Goal: Information Seeking & Learning: Learn about a topic

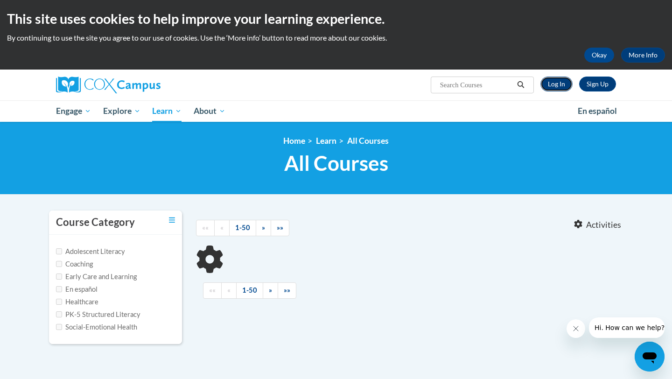
click at [550, 85] on link "Log In" at bounding box center [556, 83] width 32 height 15
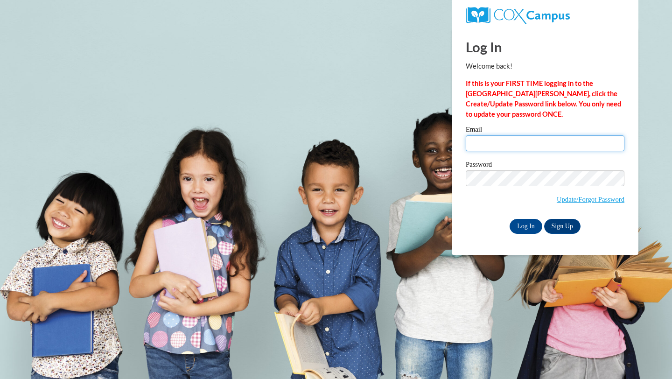
click at [513, 139] on input "Email" at bounding box center [545, 143] width 159 height 16
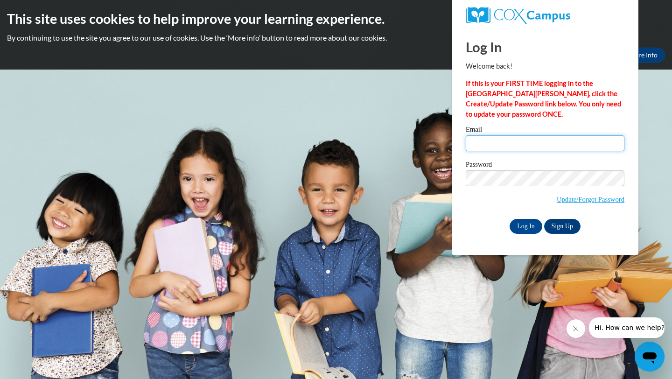
click at [523, 142] on input "Email" at bounding box center [545, 143] width 159 height 16
click at [485, 146] on input "Email" at bounding box center [545, 143] width 159 height 16
click at [536, 143] on input "Email" at bounding box center [545, 143] width 159 height 16
type input "Michelle.Iwanaka@k12.hi.us"
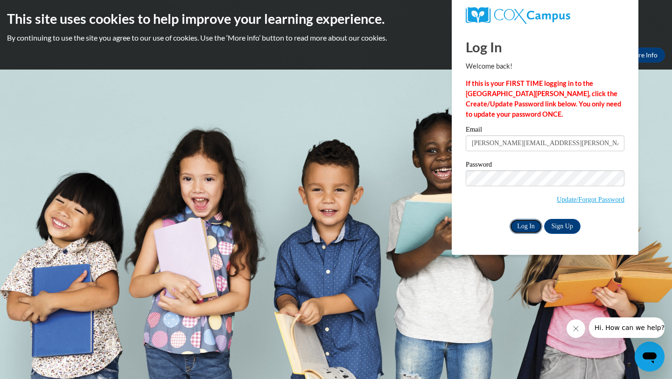
click at [525, 227] on input "Log In" at bounding box center [525, 226] width 33 height 15
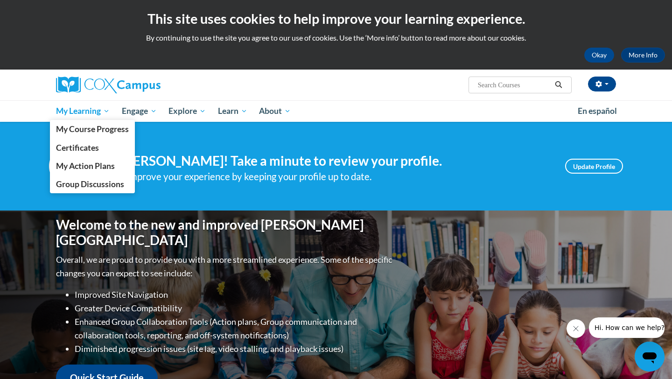
click at [92, 112] on span "My Learning" at bounding box center [83, 110] width 54 height 11
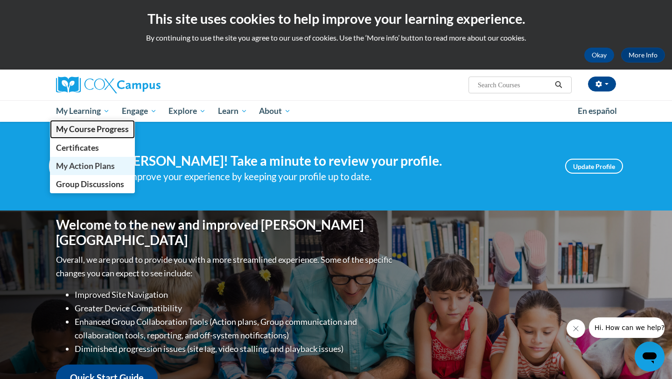
drag, startPoint x: 97, startPoint y: 135, endPoint x: 92, endPoint y: 164, distance: 29.4
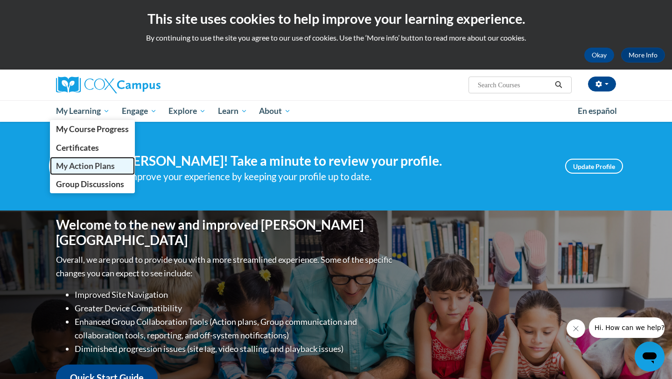
click at [92, 164] on span "My Action Plans" at bounding box center [85, 166] width 59 height 10
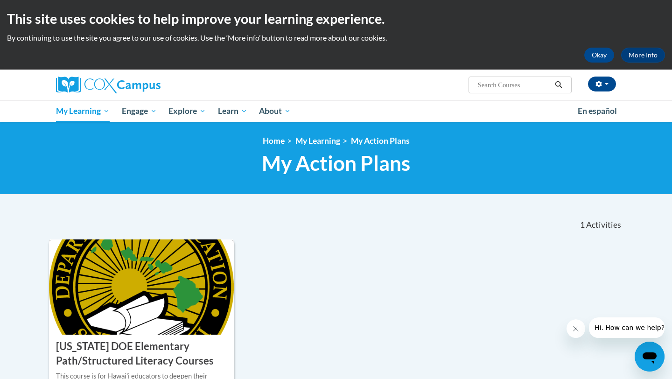
click at [116, 260] on img at bounding box center [141, 286] width 185 height 95
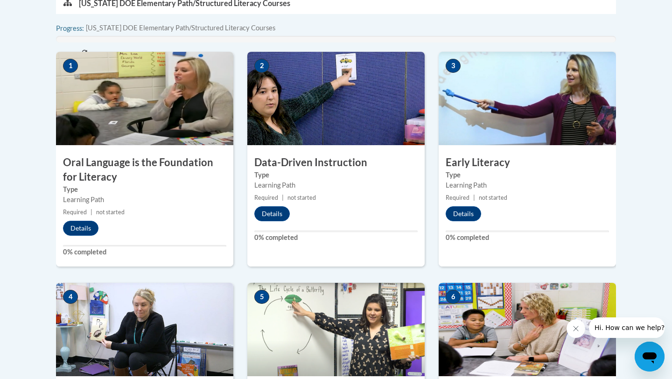
scroll to position [346, 0]
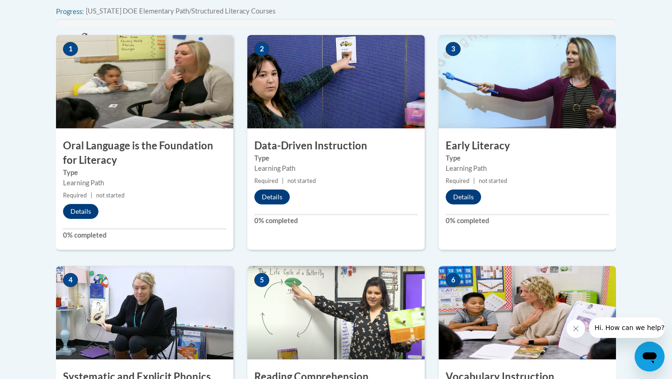
click at [220, 158] on h3 "Oral Language is the Foundation for Literacy" at bounding box center [144, 153] width 177 height 29
click at [94, 194] on small "Required | not started" at bounding box center [144, 195] width 177 height 10
click at [120, 104] on img at bounding box center [144, 81] width 177 height 93
click at [88, 214] on button "Details" at bounding box center [80, 211] width 35 height 15
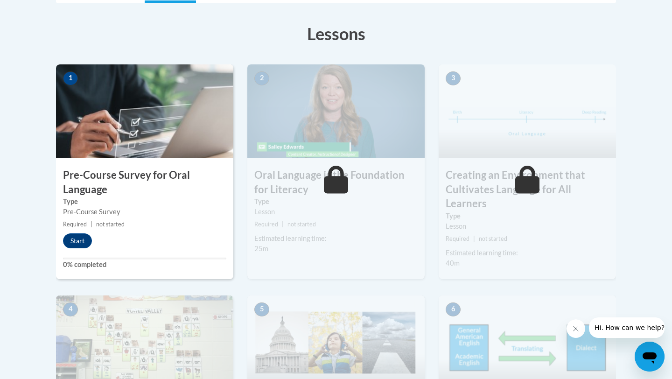
scroll to position [251, 0]
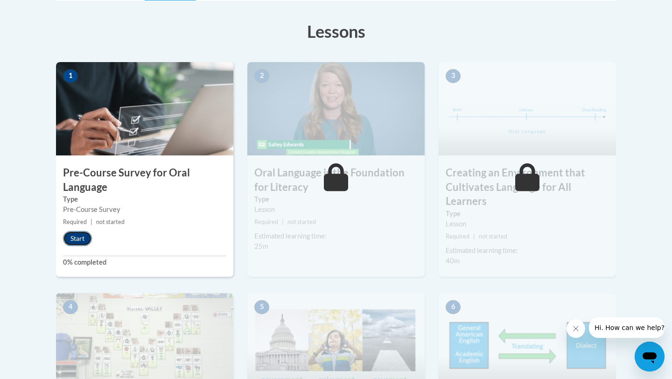
click at [82, 245] on div "1 Pre-Course Survey for Oral Language Type Pre-Course Survey Required | not sta…" at bounding box center [144, 169] width 177 height 215
click at [83, 240] on button "Start" at bounding box center [77, 238] width 29 height 15
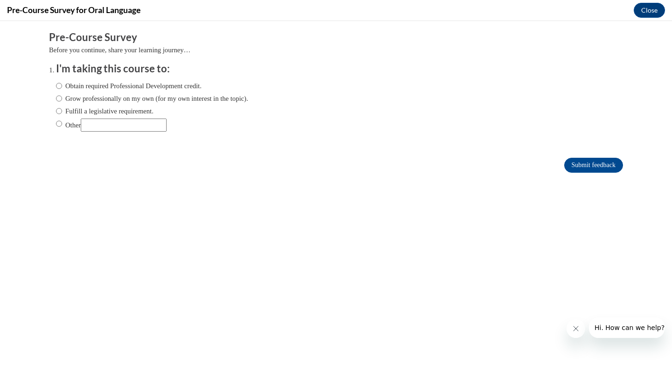
scroll to position [0, 0]
click at [121, 87] on label "Obtain required Professional Development credit." at bounding box center [129, 86] width 146 height 10
click at [62, 87] on input "Obtain required Professional Development credit." at bounding box center [59, 86] width 6 height 10
radio input "true"
click at [569, 165] on input "Submit feedback" at bounding box center [593, 165] width 59 height 15
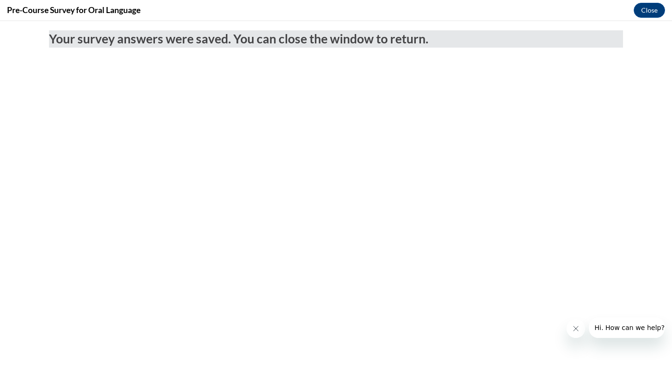
click at [646, 2] on div "Pre-Course Survey for Oral Language Close" at bounding box center [336, 10] width 672 height 21
click at [646, 13] on button "Close" at bounding box center [648, 10] width 31 height 15
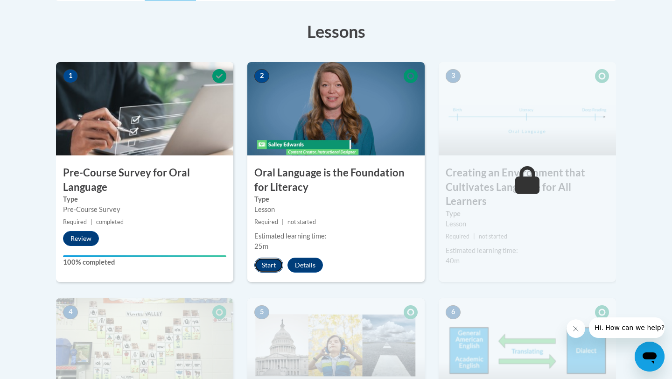
click at [257, 260] on button "Start" at bounding box center [268, 264] width 29 height 15
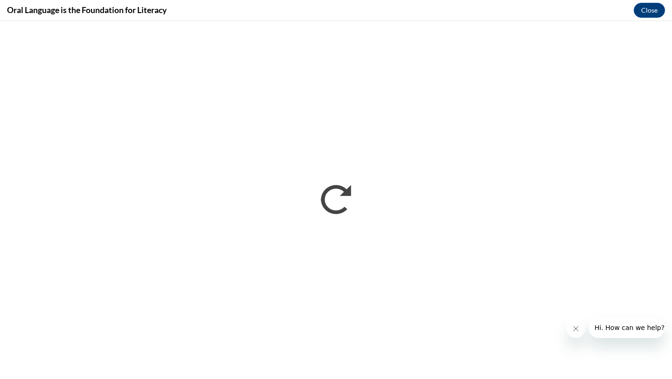
click at [577, 329] on icon "Close message from company" at bounding box center [575, 328] width 7 height 7
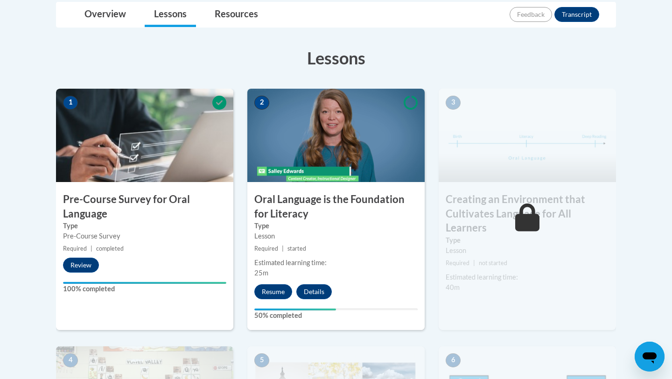
scroll to position [227, 0]
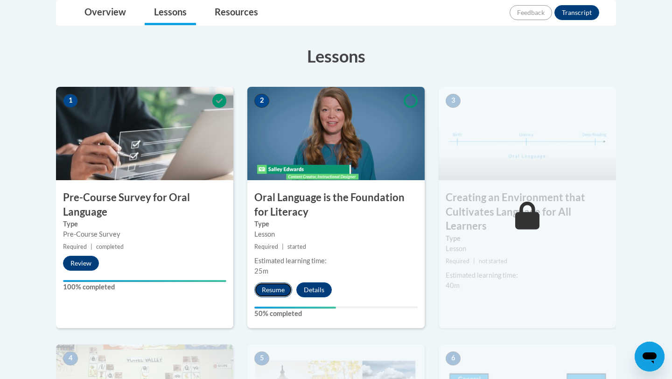
click at [270, 285] on button "Resume" at bounding box center [273, 289] width 38 height 15
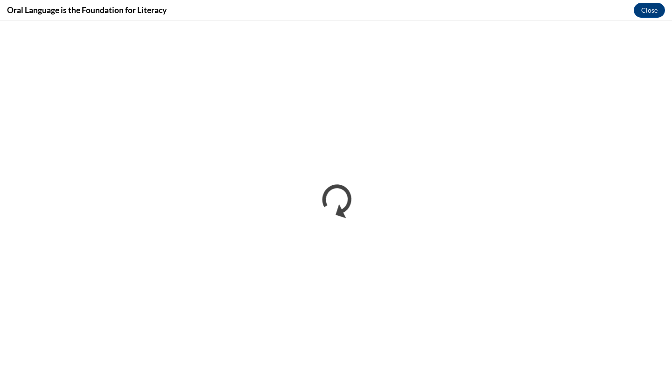
scroll to position [0, 0]
